Goal: Transaction & Acquisition: Purchase product/service

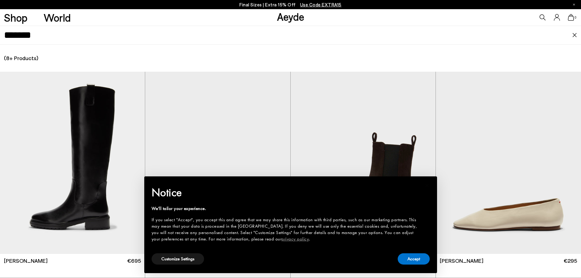
scroll to position [866, 0]
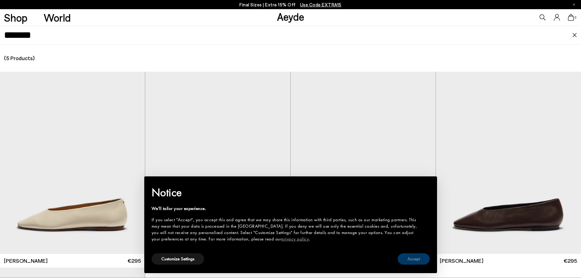
type input "*******"
click at [411, 257] on button "Accept" at bounding box center [414, 258] width 32 height 11
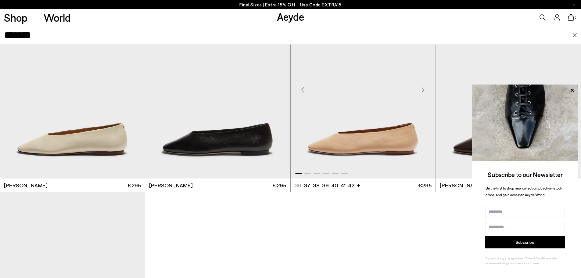
scroll to position [75, 0]
click at [220, 105] on img "1 / 6" at bounding box center [217, 87] width 145 height 182
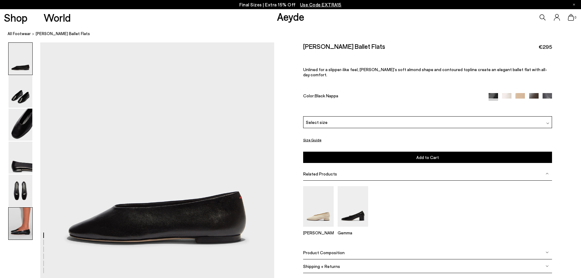
click at [19, 219] on img at bounding box center [21, 223] width 24 height 32
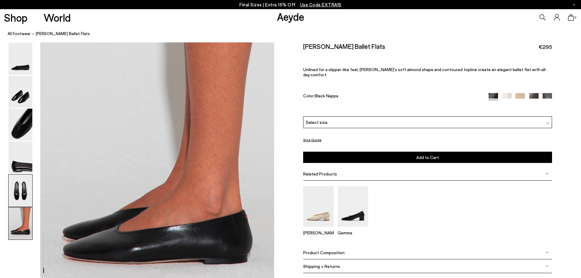
click at [20, 195] on img at bounding box center [21, 191] width 24 height 32
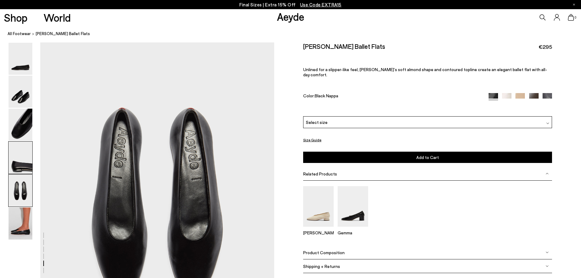
click at [19, 172] on img at bounding box center [21, 158] width 24 height 32
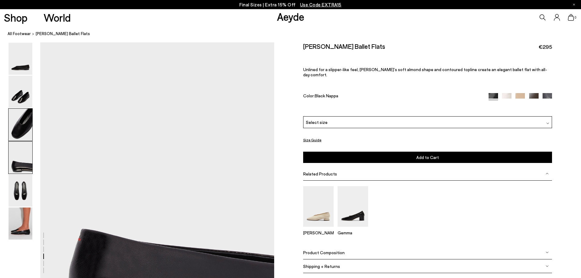
click at [20, 127] on img at bounding box center [21, 125] width 24 height 32
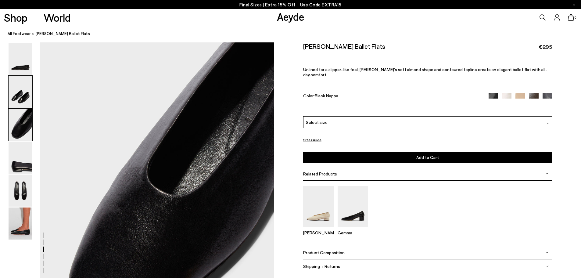
click at [15, 88] on img at bounding box center [21, 92] width 24 height 32
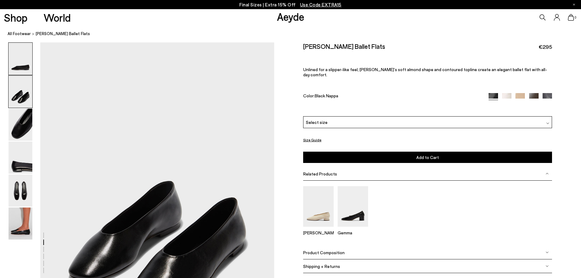
scroll to position [237, 0]
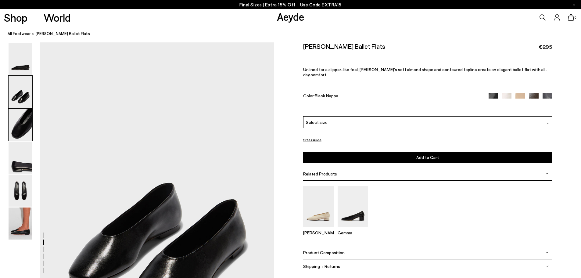
click at [20, 117] on img at bounding box center [21, 125] width 24 height 32
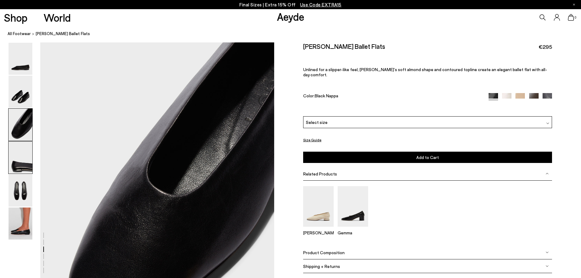
click at [12, 159] on img at bounding box center [21, 158] width 24 height 32
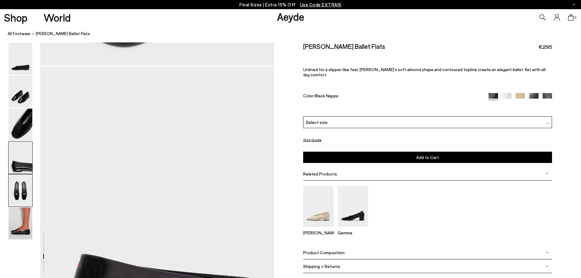
scroll to position [863, 0]
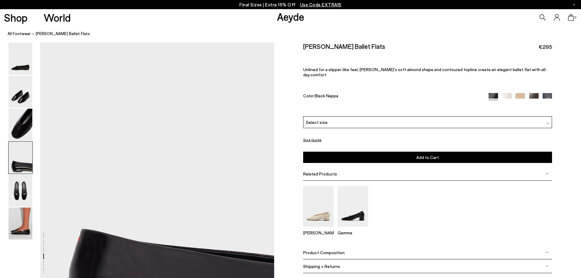
click at [505, 93] on img at bounding box center [506, 97] width 9 height 9
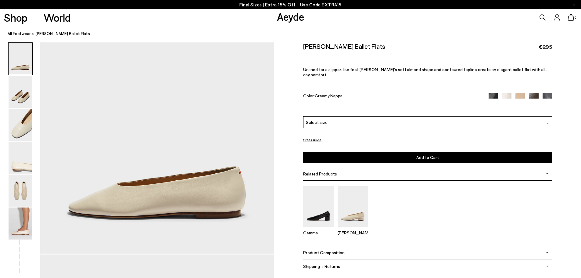
scroll to position [153, 0]
